Goal: Check status: Check status

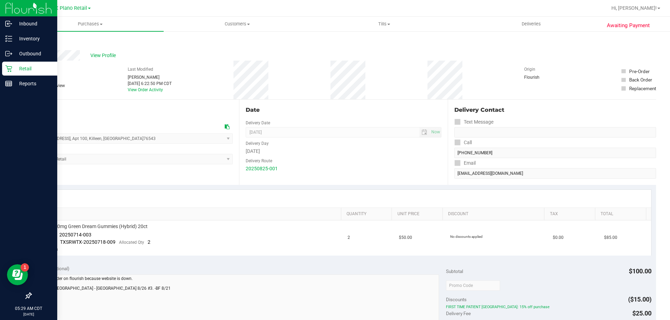
click at [12, 69] on p "Retail" at bounding box center [33, 69] width 42 height 8
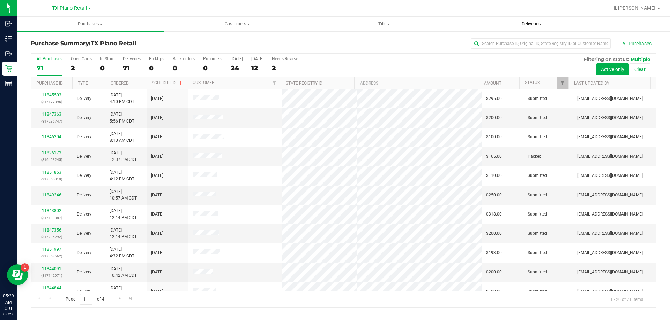
click at [531, 21] on span "Deliveries" at bounding box center [531, 24] width 38 height 6
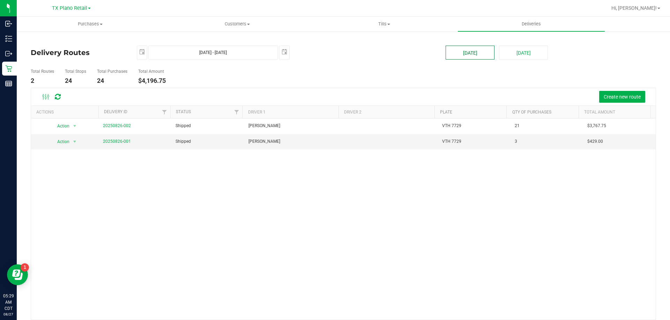
click at [470, 51] on button "[DATE]" at bounding box center [469, 53] width 49 height 14
click at [111, 141] on link "20250826-001" at bounding box center [117, 141] width 28 height 5
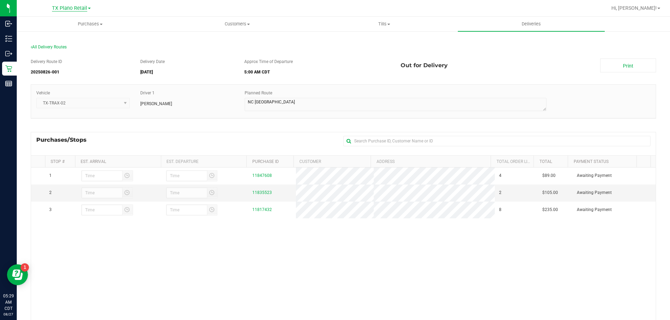
click at [64, 11] on span "TX Plano Retail" at bounding box center [69, 8] width 35 height 6
click at [63, 24] on link "TX Austin [GEOGRAPHIC_DATA]" at bounding box center [71, 24] width 102 height 9
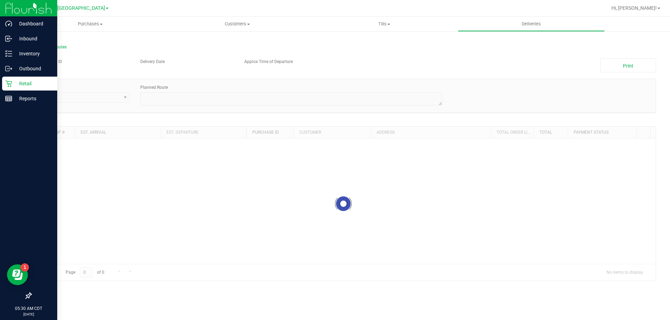
click at [29, 87] on p "Retail" at bounding box center [33, 84] width 42 height 8
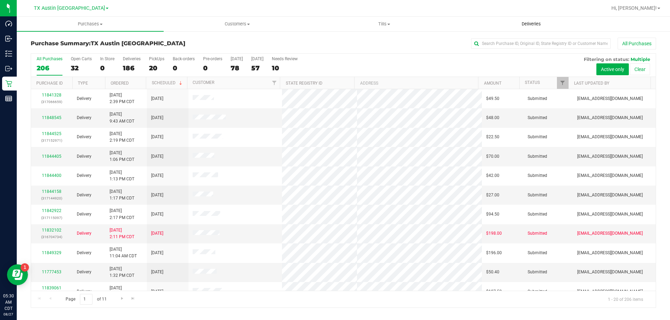
click at [531, 26] on span "Deliveries" at bounding box center [531, 24] width 38 height 6
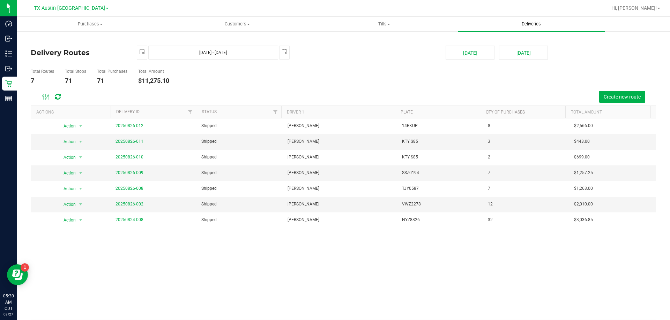
click at [528, 24] on span "Deliveries" at bounding box center [531, 24] width 38 height 6
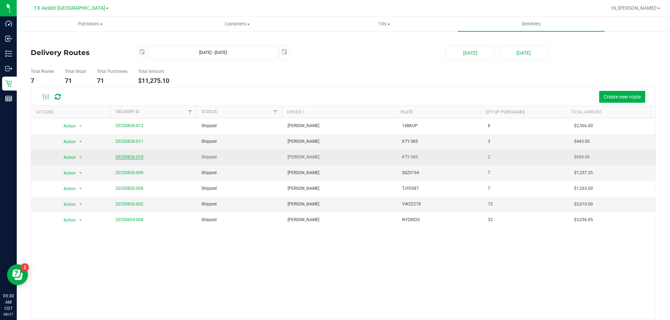
click at [124, 159] on link "20250826-010" at bounding box center [129, 157] width 28 height 5
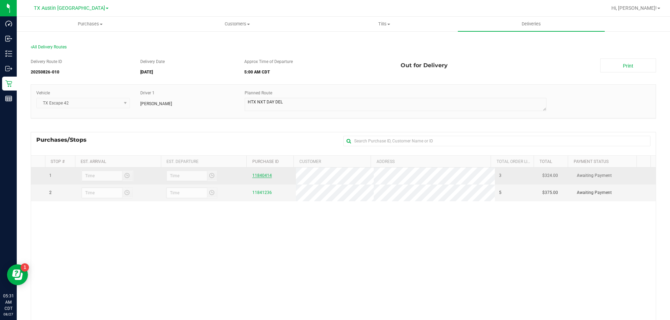
click at [263, 175] on link "11840414" at bounding box center [262, 175] width 20 height 5
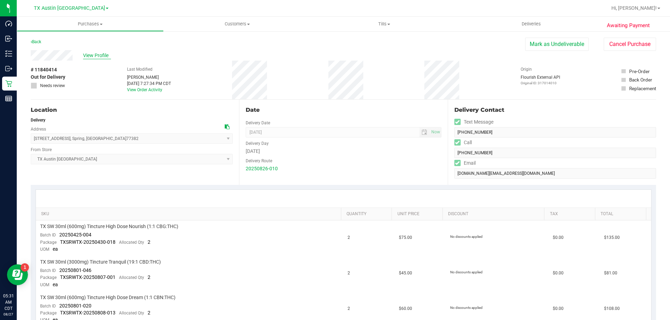
click at [104, 58] on span "View Profile" at bounding box center [97, 55] width 28 height 7
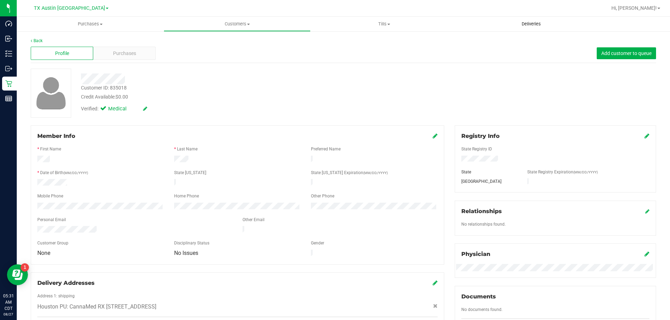
click at [536, 25] on span "Deliveries" at bounding box center [531, 24] width 38 height 6
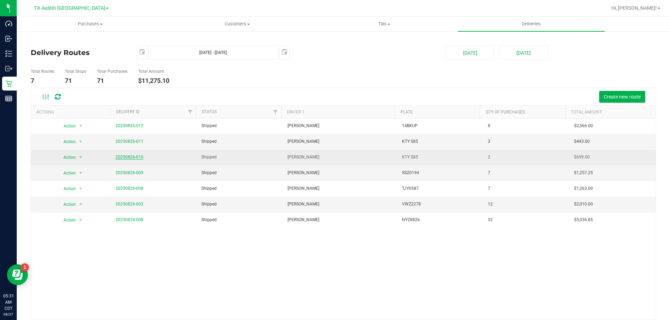
click at [123, 158] on link "20250826-010" at bounding box center [129, 157] width 28 height 5
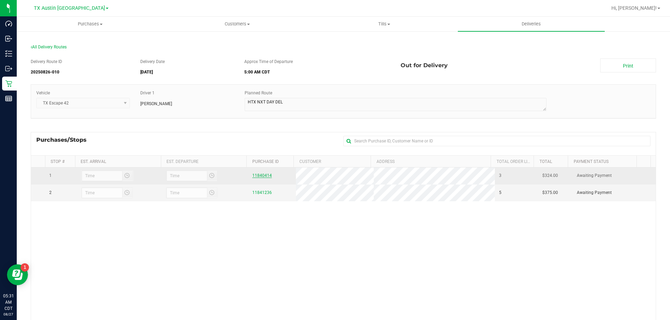
click at [262, 176] on link "11840414" at bounding box center [262, 175] width 20 height 5
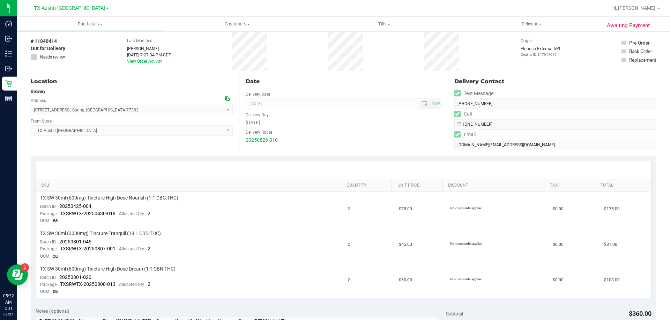
scroll to position [70, 0]
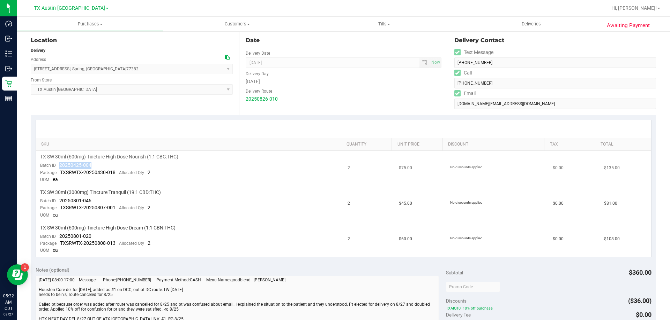
drag, startPoint x: 91, startPoint y: 167, endPoint x: 60, endPoint y: 165, distance: 31.5
click at [60, 165] on td "TX SW 30ml (600mg) Tincture High Dose Nourish (1:1 CBG:THC) Batch ID 20250425-0…" at bounding box center [190, 169] width 308 height 36
copy span "20250425-004"
drag, startPoint x: 99, startPoint y: 203, endPoint x: 60, endPoint y: 202, distance: 39.4
click at [60, 202] on td "TX SW 30ml (3000mg) Tincture Tranquil (19:1 CBD:THC) Batch ID 20250801-046 Pack…" at bounding box center [190, 205] width 308 height 36
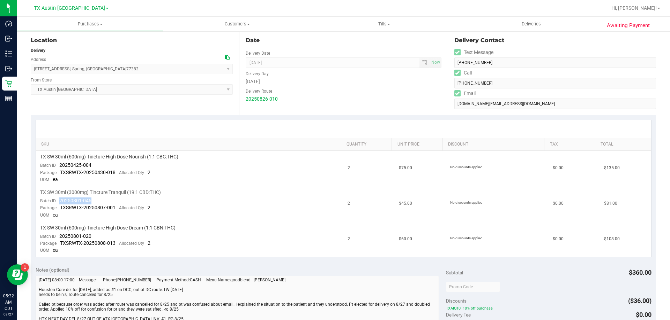
copy span "20250801-046"
drag, startPoint x: 106, startPoint y: 236, endPoint x: 59, endPoint y: 237, distance: 47.1
click at [59, 237] on td "TX SW 30ml (600mg) Tincture High Dose Dream (1:1 CBN:THC) Batch ID 20250801-020…" at bounding box center [190, 239] width 308 height 35
copy span "20250801-020"
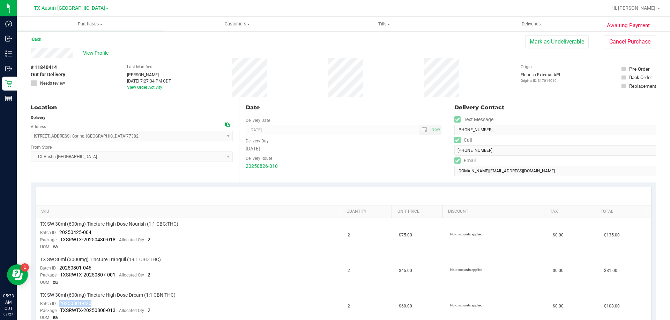
scroll to position [0, 0]
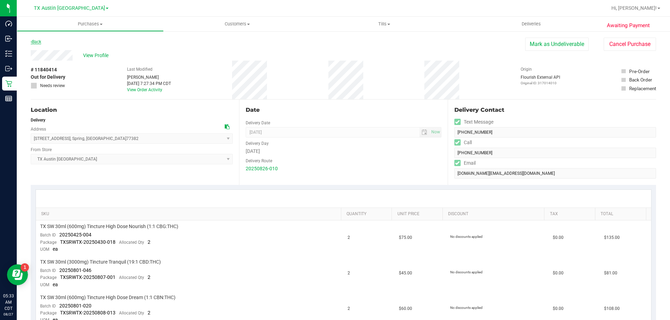
click at [41, 43] on link "Back" at bounding box center [36, 41] width 10 height 5
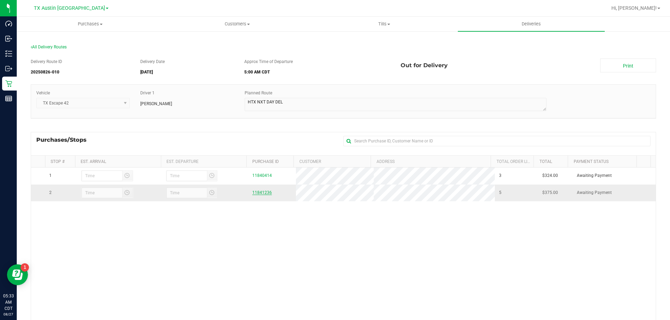
click at [254, 192] on link "11841236" at bounding box center [262, 192] width 20 height 5
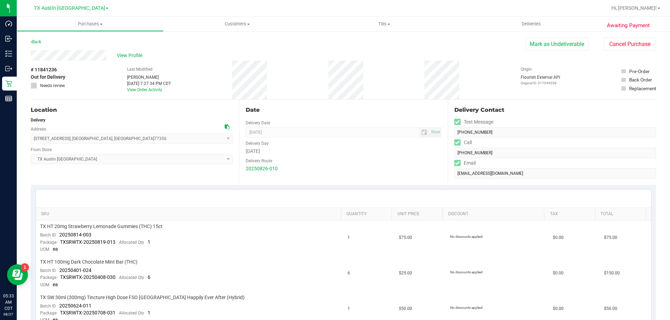
click at [107, 42] on div "Back [PERSON_NAME] as Undeliverable Cancel Purchase" at bounding box center [343, 44] width 625 height 13
click at [41, 43] on link "Back" at bounding box center [36, 41] width 10 height 5
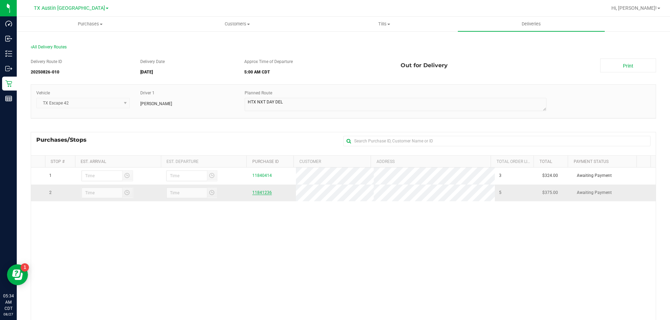
click at [258, 191] on link "11841236" at bounding box center [262, 192] width 20 height 5
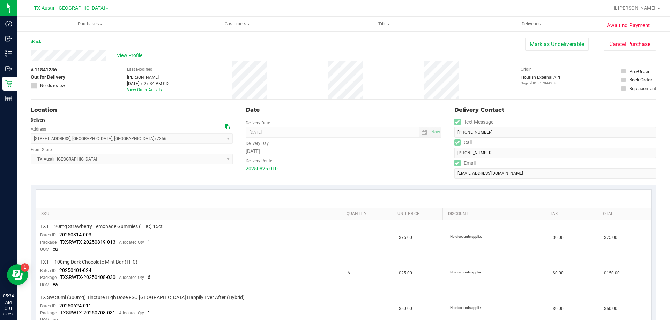
click at [130, 55] on span "View Profile" at bounding box center [131, 55] width 28 height 7
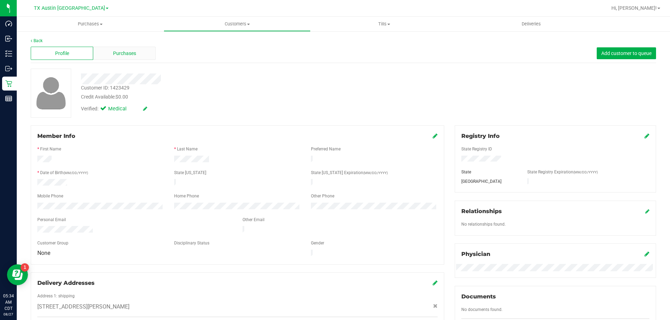
click at [129, 50] on span "Purchases" at bounding box center [124, 53] width 23 height 7
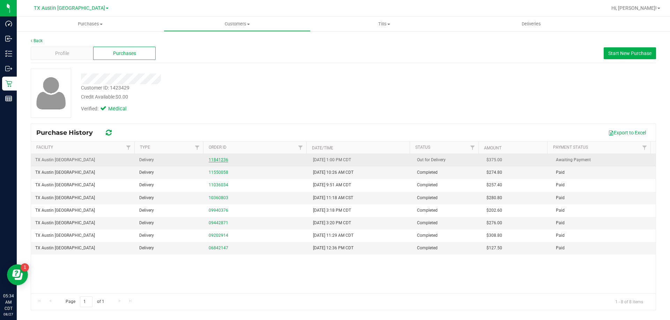
click at [212, 158] on link "11841236" at bounding box center [219, 160] width 20 height 5
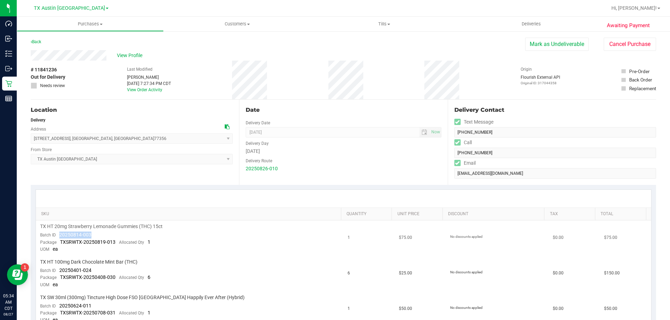
drag, startPoint x: 96, startPoint y: 232, endPoint x: 60, endPoint y: 235, distance: 35.7
click at [60, 235] on td "TX HT 20mg Strawberry Lemonade Gummies (THC) 15ct Batch ID 20250814-003 Package…" at bounding box center [190, 239] width 308 height 36
copy span "20250814-003"
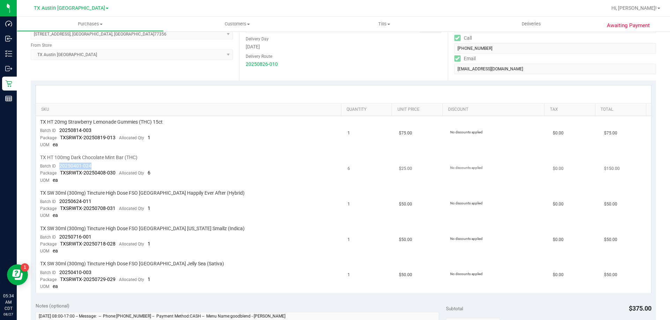
drag, startPoint x: 95, startPoint y: 168, endPoint x: 58, endPoint y: 168, distance: 36.6
click at [58, 168] on td "TX HT 100mg Dark Chocolate Mint Bar (THC) Batch ID 20250401-024 Package TXSRWTX…" at bounding box center [190, 170] width 308 height 36
copy span "20250401-024"
drag, startPoint x: 102, startPoint y: 202, endPoint x: 59, endPoint y: 203, distance: 43.2
click at [59, 203] on td "TX SW 30ml (300mg) Tincture High Dose FSO [GEOGRAPHIC_DATA] Happily Ever After …" at bounding box center [190, 205] width 308 height 36
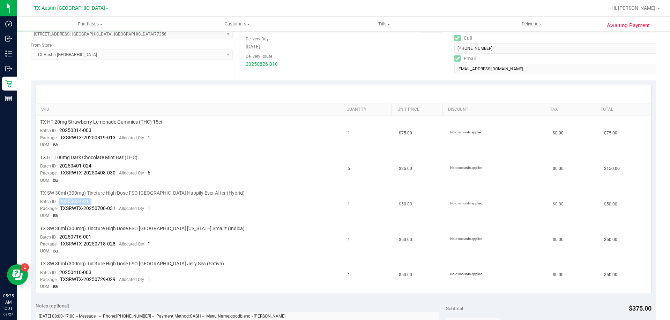
copy span "20250624-011"
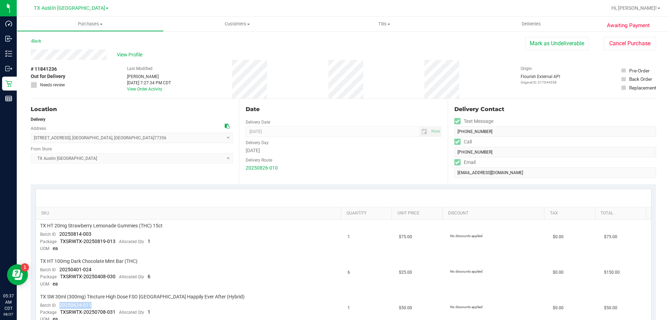
scroll to position [0, 0]
click at [34, 40] on link "Back" at bounding box center [36, 41] width 10 height 5
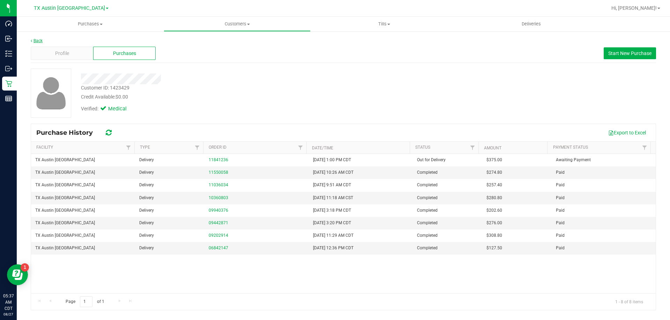
click at [38, 40] on link "Back" at bounding box center [37, 40] width 12 height 5
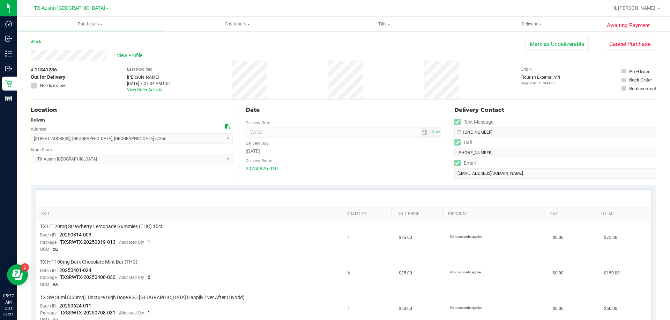
click at [38, 40] on link "Back" at bounding box center [36, 41] width 10 height 5
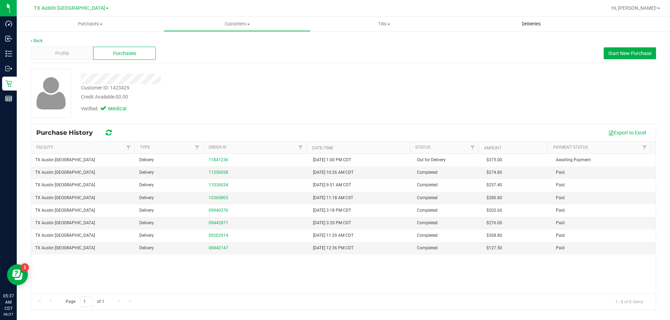
click at [526, 22] on span "Deliveries" at bounding box center [531, 24] width 38 height 6
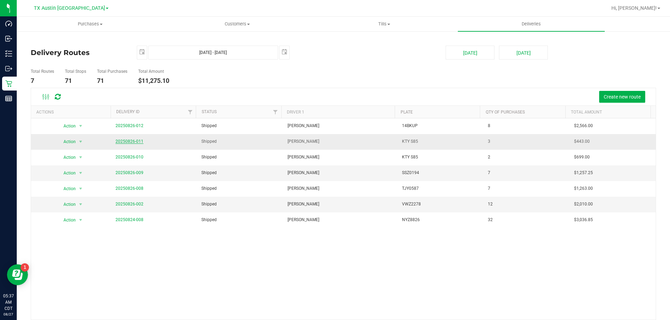
click at [133, 143] on link "20250826-011" at bounding box center [129, 141] width 28 height 5
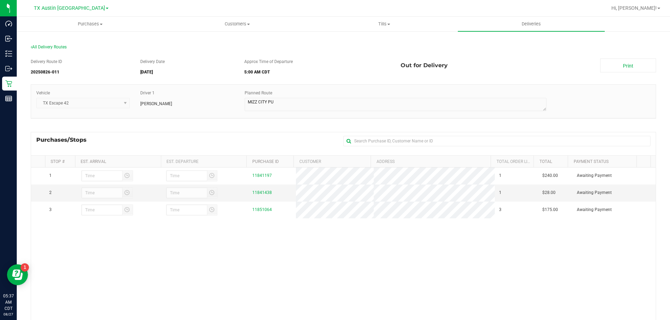
click at [367, 197] on tr "2 11841438 1 $28.00 Awaiting Payment" at bounding box center [343, 193] width 624 height 17
click at [44, 44] on section "All Delivery Routes Delivery Route ID 20250826-011 Delivery Date [DATE] Approx …" at bounding box center [343, 218] width 625 height 361
click at [47, 48] on span "All Delivery Routes" at bounding box center [49, 47] width 36 height 5
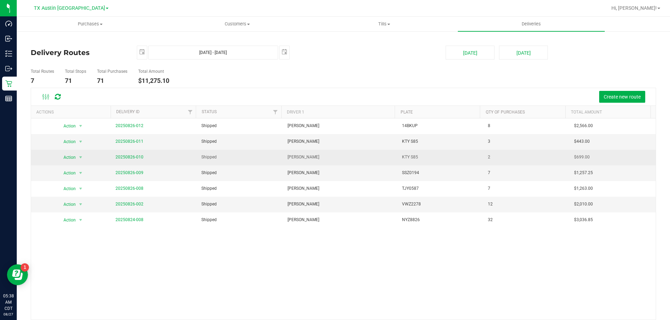
click at [129, 154] on span "20250826-010" at bounding box center [129, 157] width 28 height 7
click at [129, 156] on link "20250826-010" at bounding box center [129, 157] width 28 height 5
